Goal: Find specific page/section: Find specific page/section

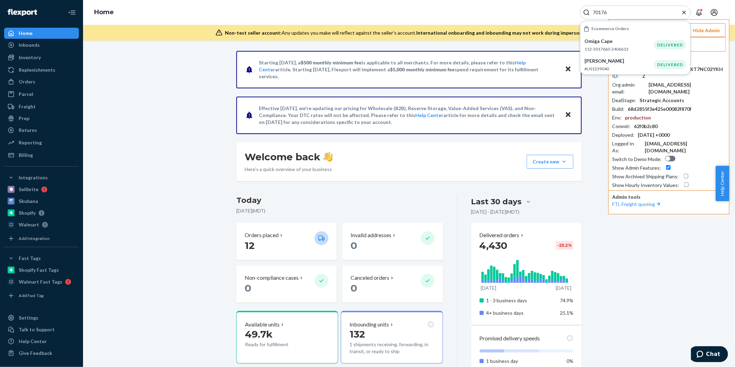
click at [705, 47] on input "text" at bounding box center [677, 44] width 96 height 14
type input "chasebrumatecom"
click at [684, 12] on icon "Close Search" at bounding box center [683, 11] width 3 height 3
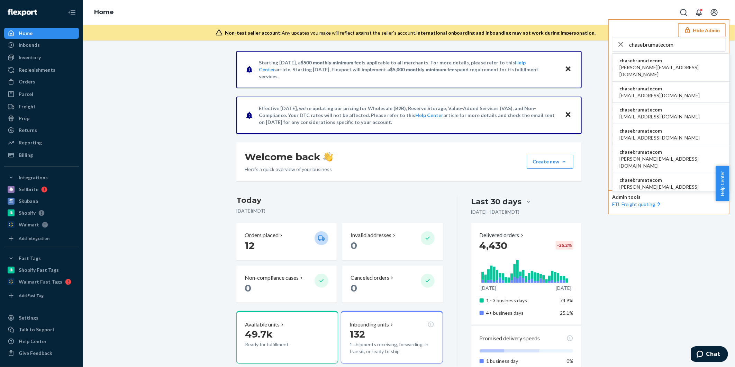
click at [652, 106] on span "chasebrumatecom" at bounding box center [659, 109] width 80 height 7
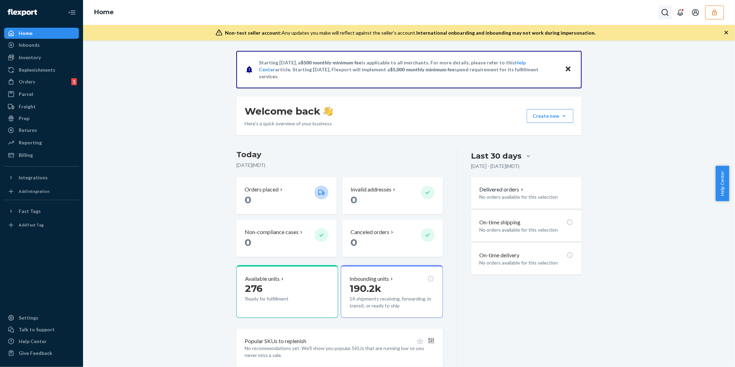
click at [663, 14] on icon "Open Search Box" at bounding box center [665, 12] width 8 height 8
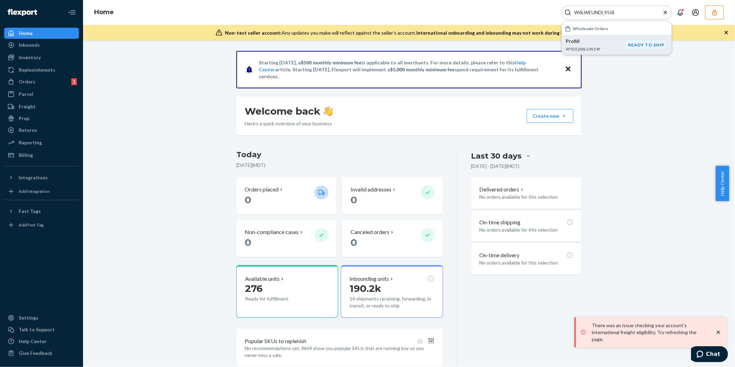
type input "W6LWEUNDL95IB"
click at [590, 44] on p "Profill" at bounding box center [595, 41] width 59 height 7
